Goal: Navigation & Orientation: Understand site structure

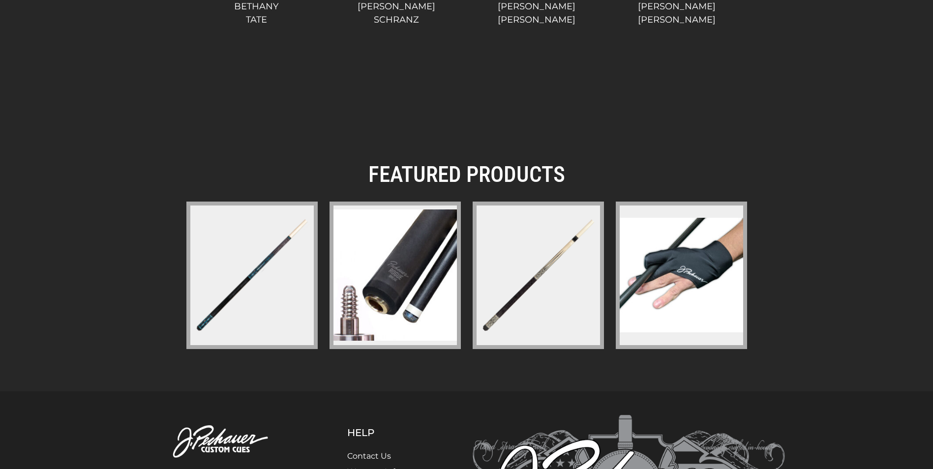
scroll to position [1271, 0]
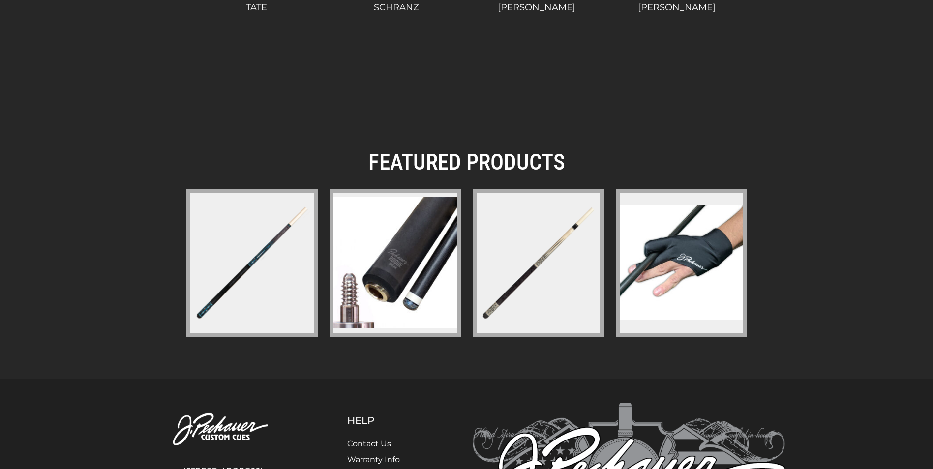
click at [392, 299] on img at bounding box center [394, 262] width 123 height 131
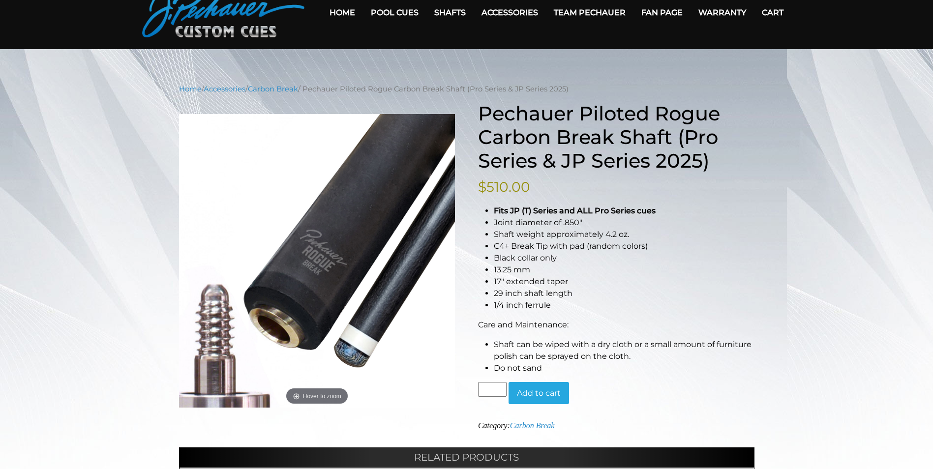
scroll to position [49, 0]
click at [336, 8] on link "Home" at bounding box center [342, 12] width 41 height 25
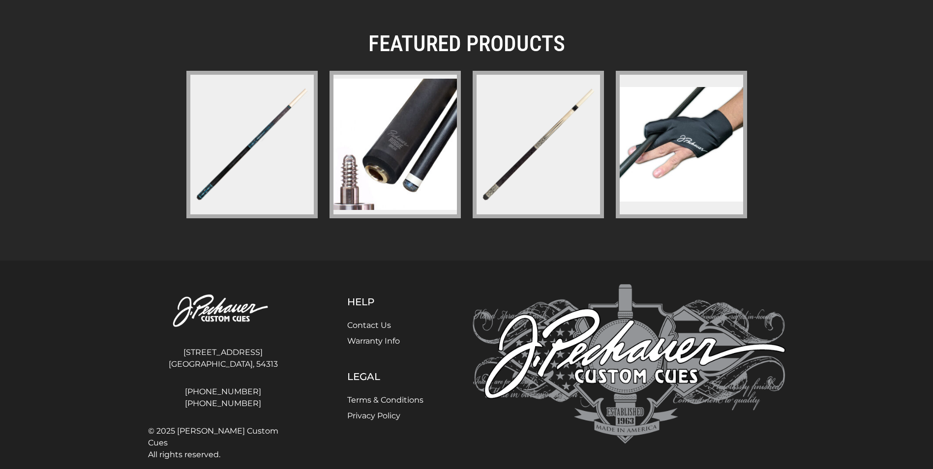
scroll to position [1404, 0]
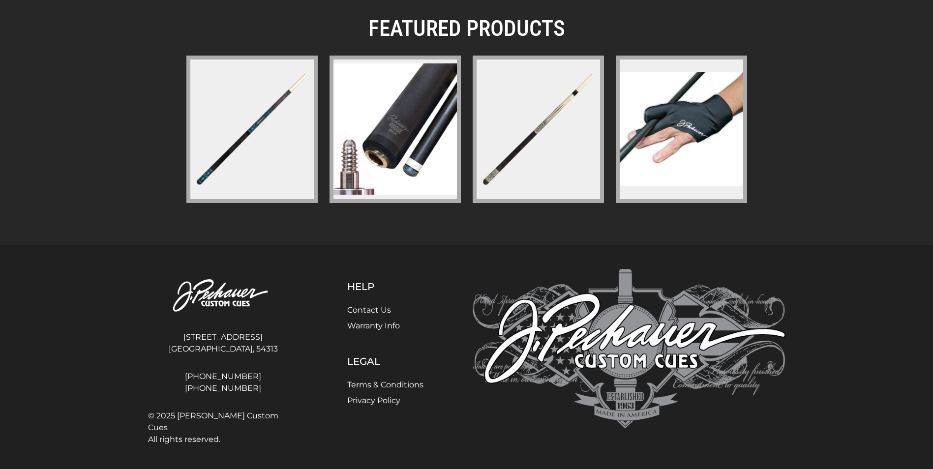
click at [362, 327] on link "Warranty Info" at bounding box center [373, 325] width 53 height 9
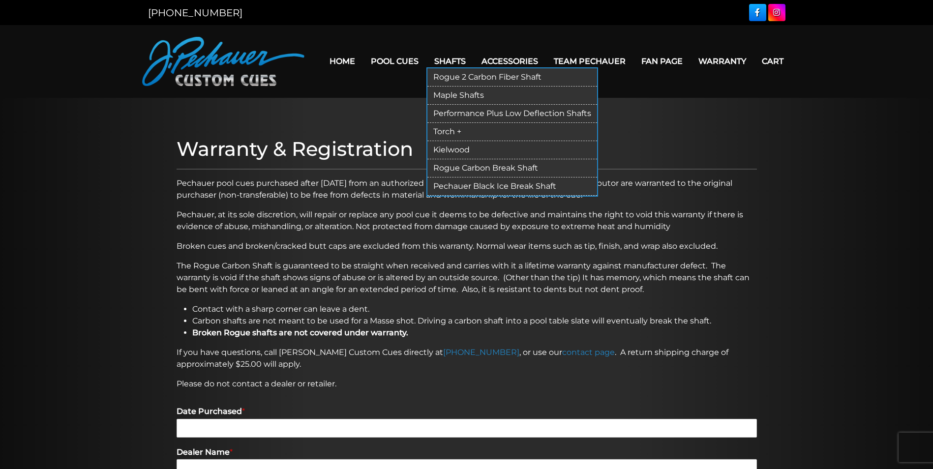
click at [468, 111] on link "Performance Plus Low Deflection Shafts" at bounding box center [512, 114] width 170 height 18
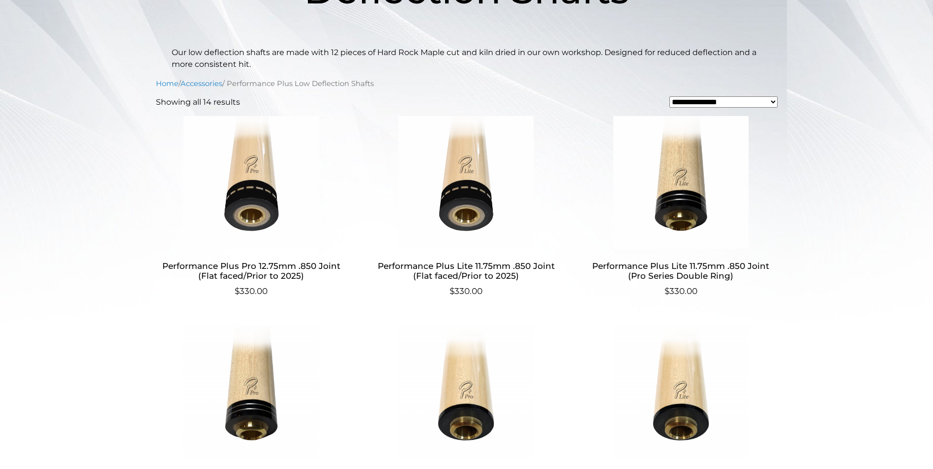
scroll to position [236, 0]
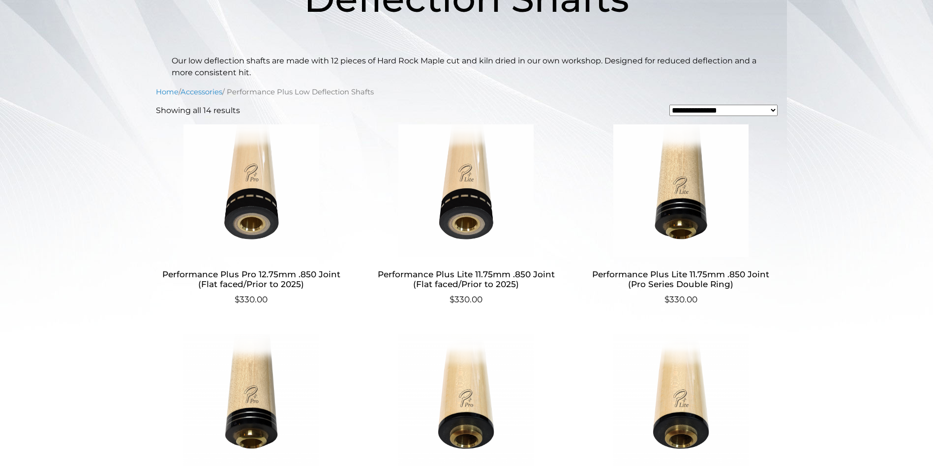
click at [472, 223] on img at bounding box center [465, 190] width 191 height 133
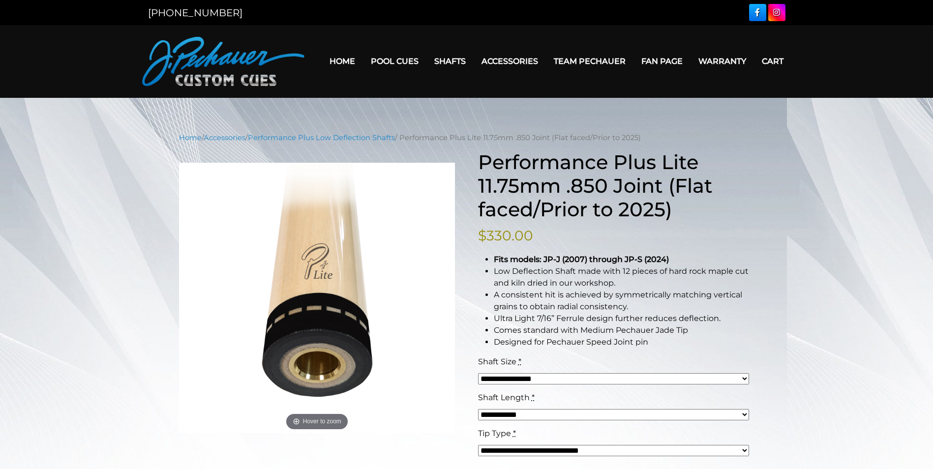
click at [671, 59] on link "Fan Page" at bounding box center [661, 61] width 57 height 25
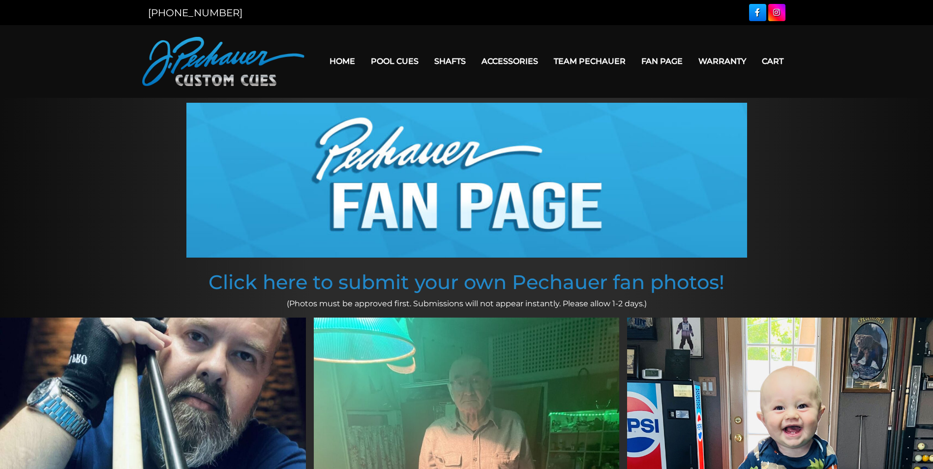
click at [596, 58] on link "Team Pechauer" at bounding box center [590, 61] width 88 height 25
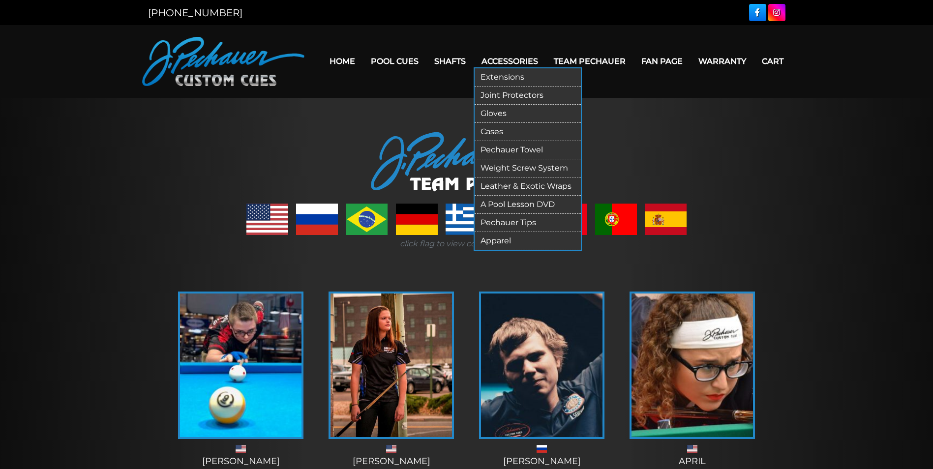
click at [501, 77] on link "Extensions" at bounding box center [528, 77] width 106 height 18
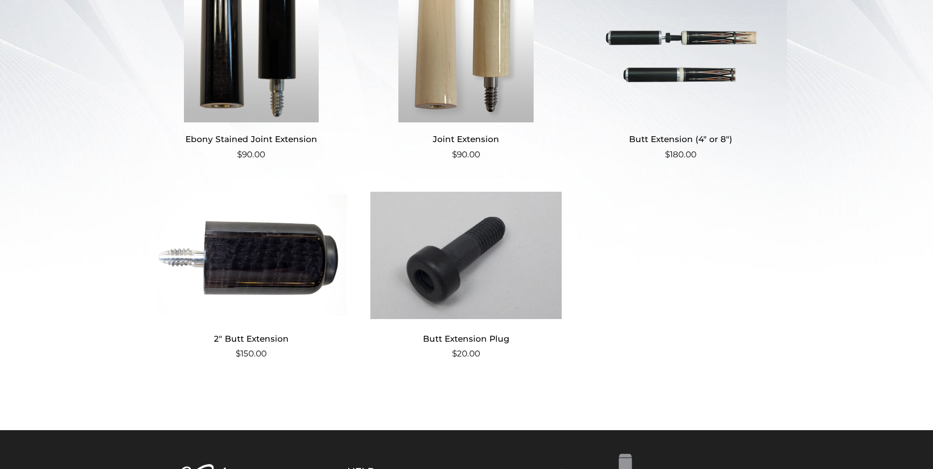
scroll to position [295, 0]
